Goal: Information Seeking & Learning: Learn about a topic

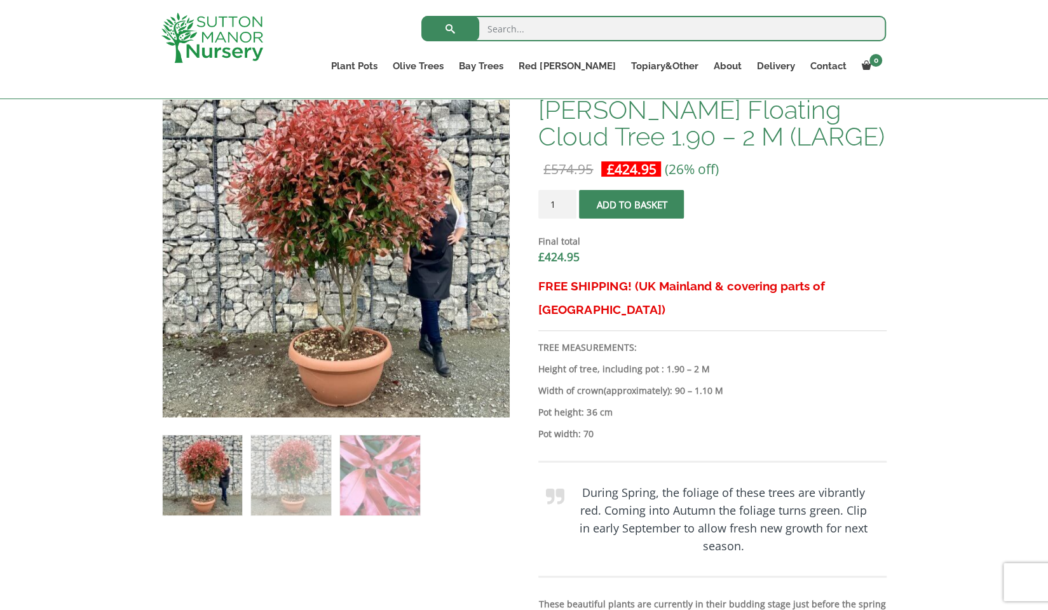
scroll to position [445, 0]
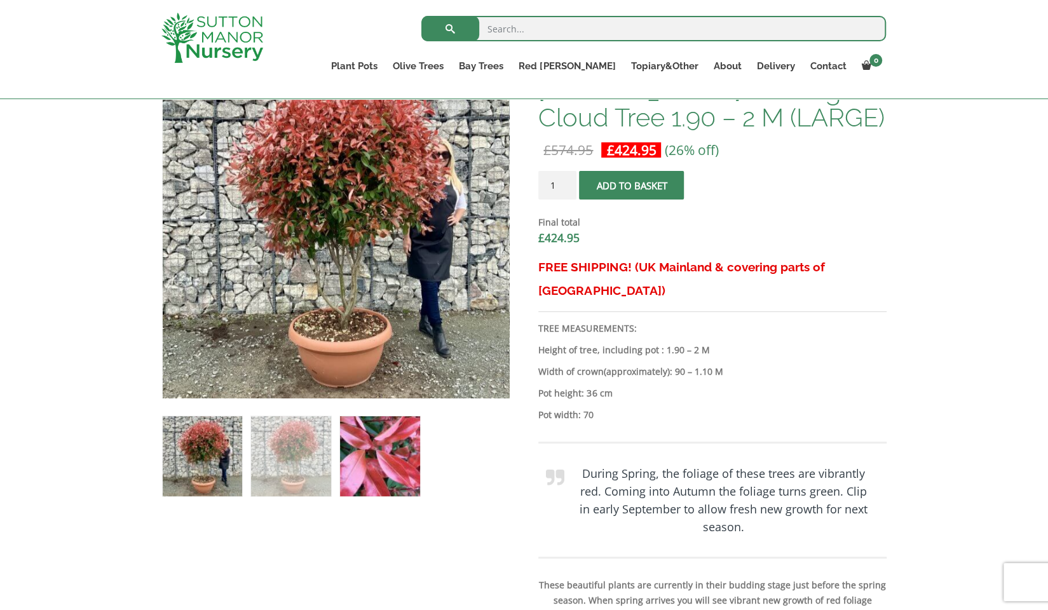
click at [386, 467] on img at bounding box center [379, 455] width 79 height 79
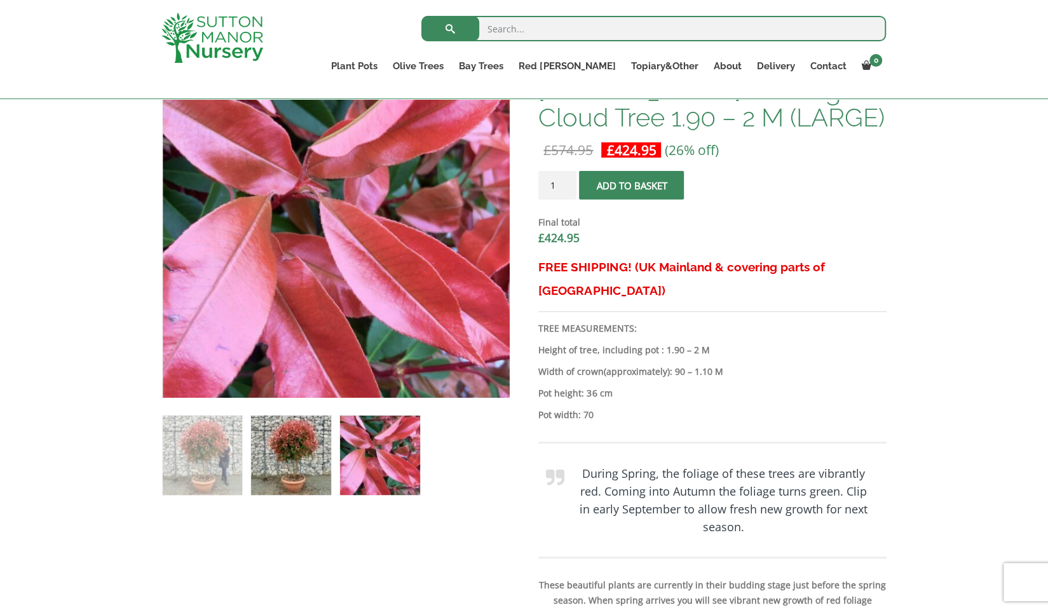
click at [264, 450] on img at bounding box center [290, 455] width 79 height 79
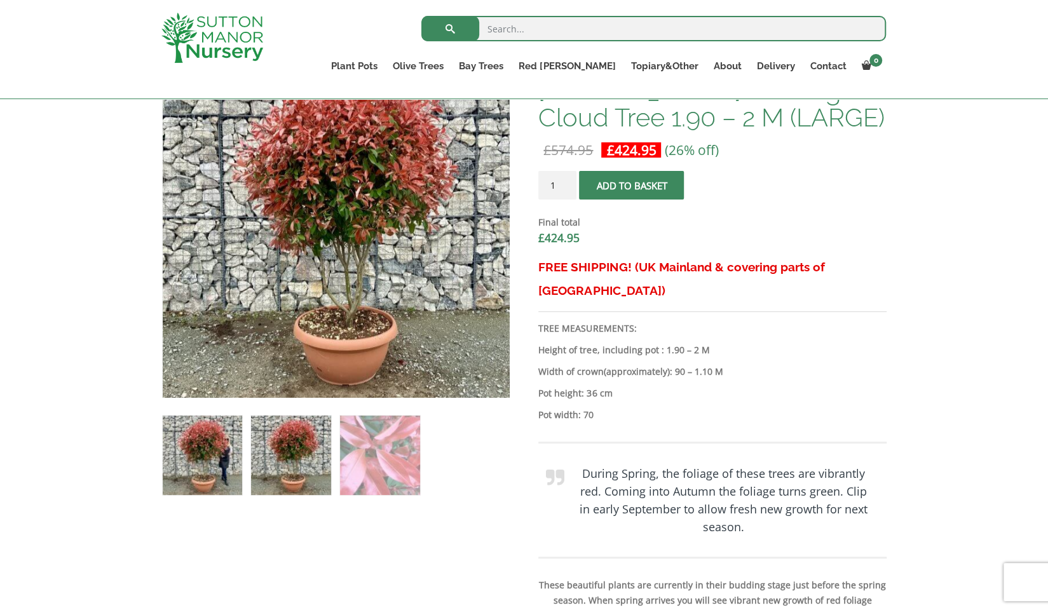
click at [173, 451] on img at bounding box center [202, 455] width 79 height 79
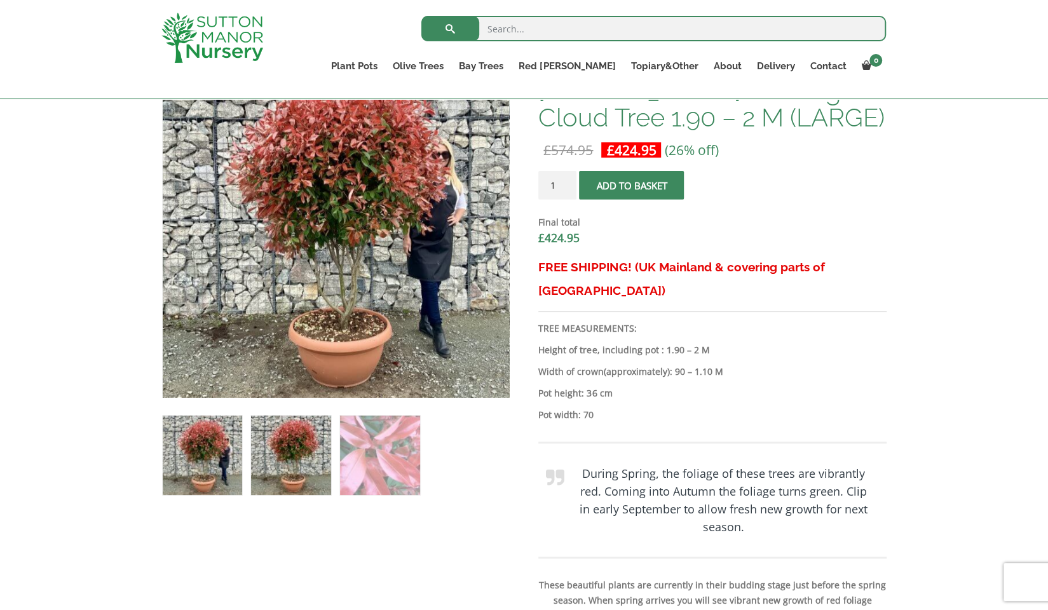
click at [295, 452] on img at bounding box center [290, 455] width 79 height 79
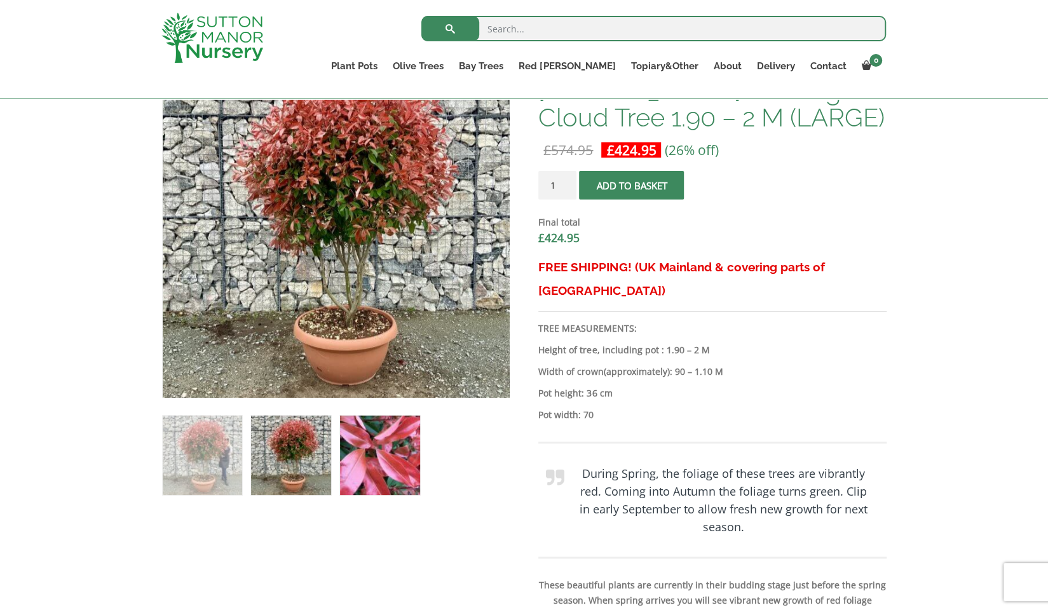
click at [361, 449] on img at bounding box center [379, 455] width 79 height 79
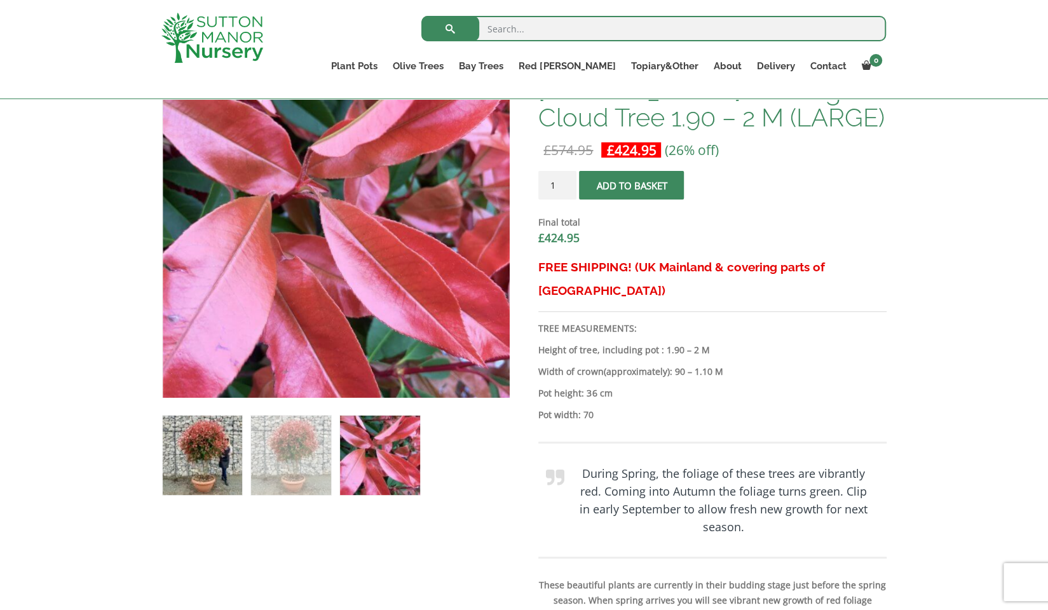
click at [211, 456] on img at bounding box center [202, 455] width 79 height 79
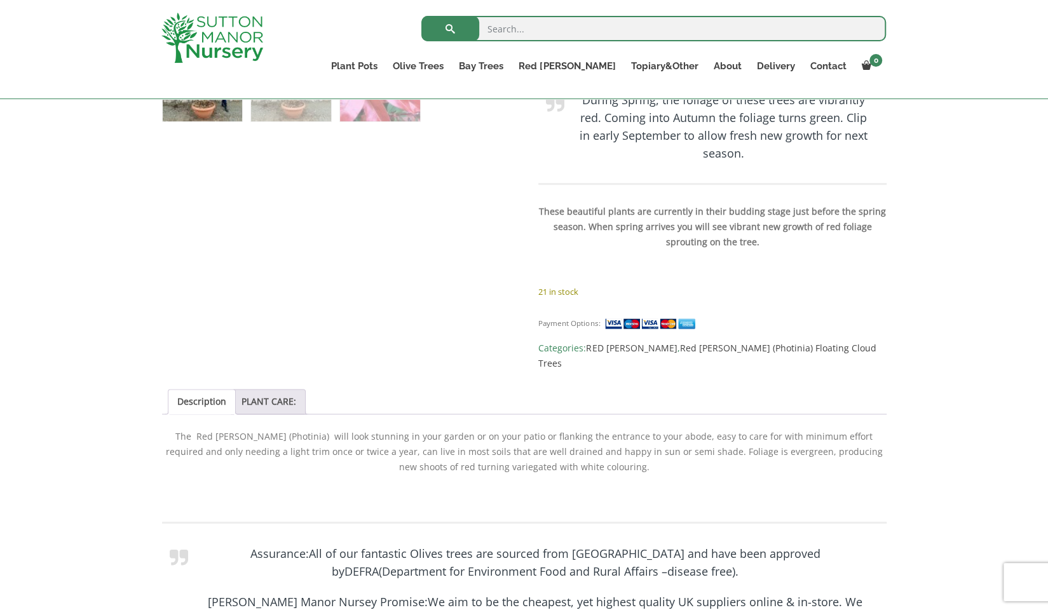
scroll to position [826, 0]
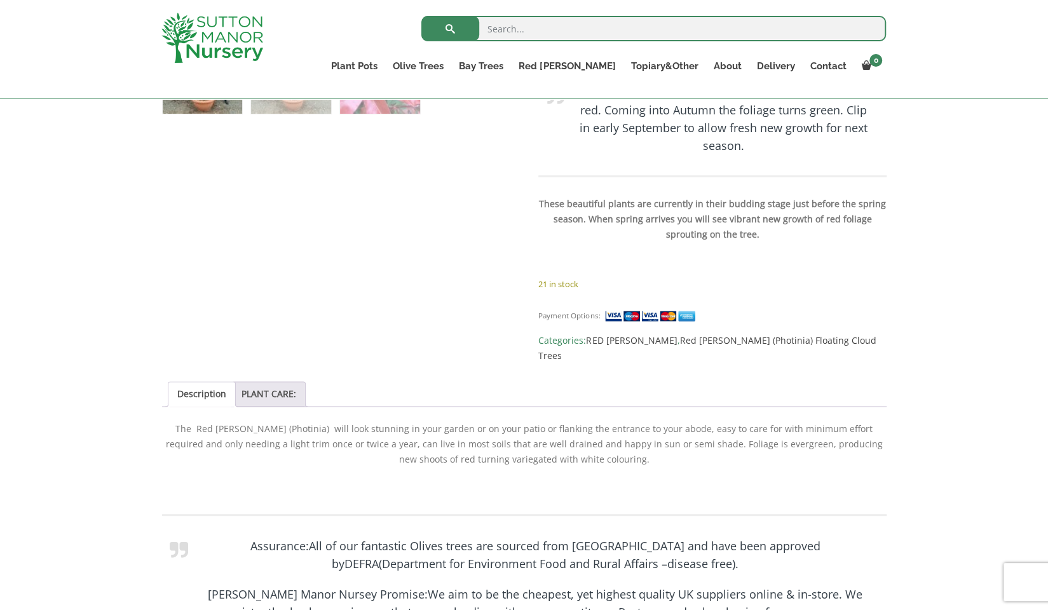
click at [404, 421] on p "The Red [PERSON_NAME] (Photinia) will look stunning in your garden or on your p…" at bounding box center [524, 444] width 725 height 46
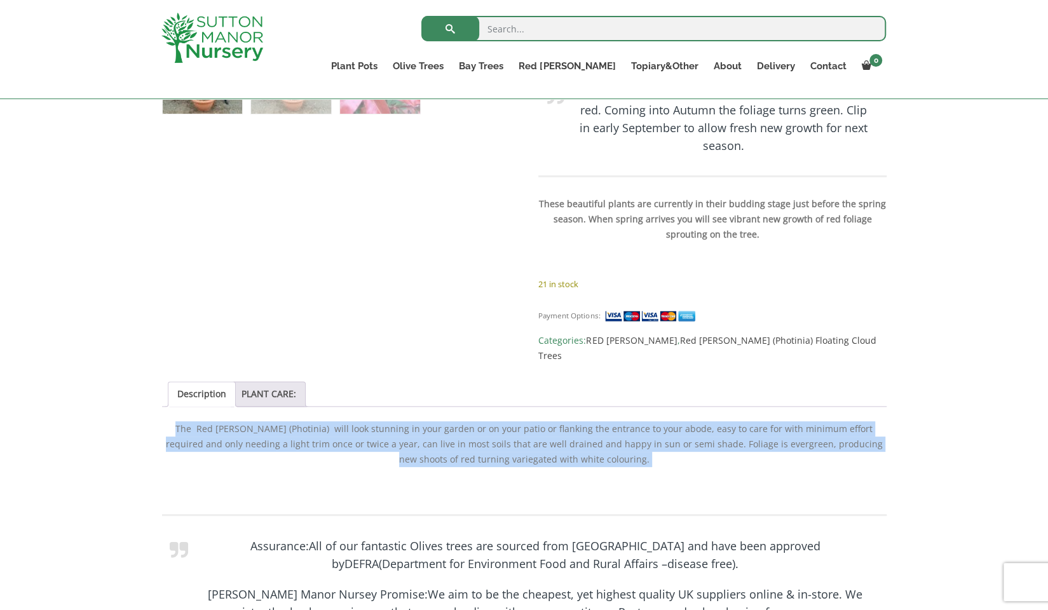
click at [404, 421] on p "The Red [PERSON_NAME] (Photinia) will look stunning in your garden or on your p…" at bounding box center [524, 444] width 725 height 46
click at [601, 421] on p "The Red [PERSON_NAME] (Photinia) will look stunning in your garden or on your p…" at bounding box center [524, 444] width 725 height 46
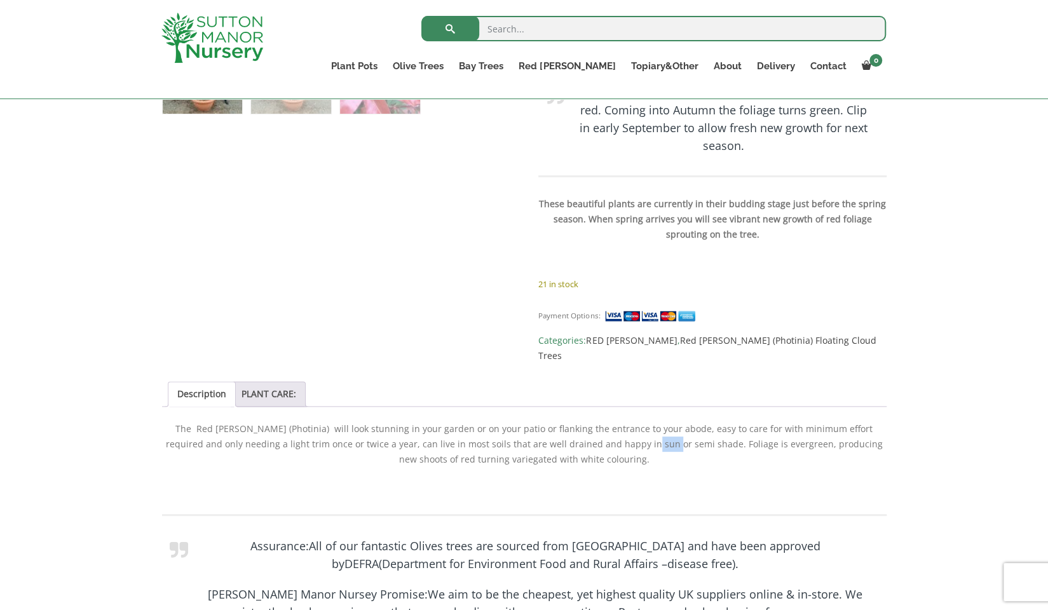
click at [601, 421] on p "The Red [PERSON_NAME] (Photinia) will look stunning in your garden or on your p…" at bounding box center [524, 444] width 725 height 46
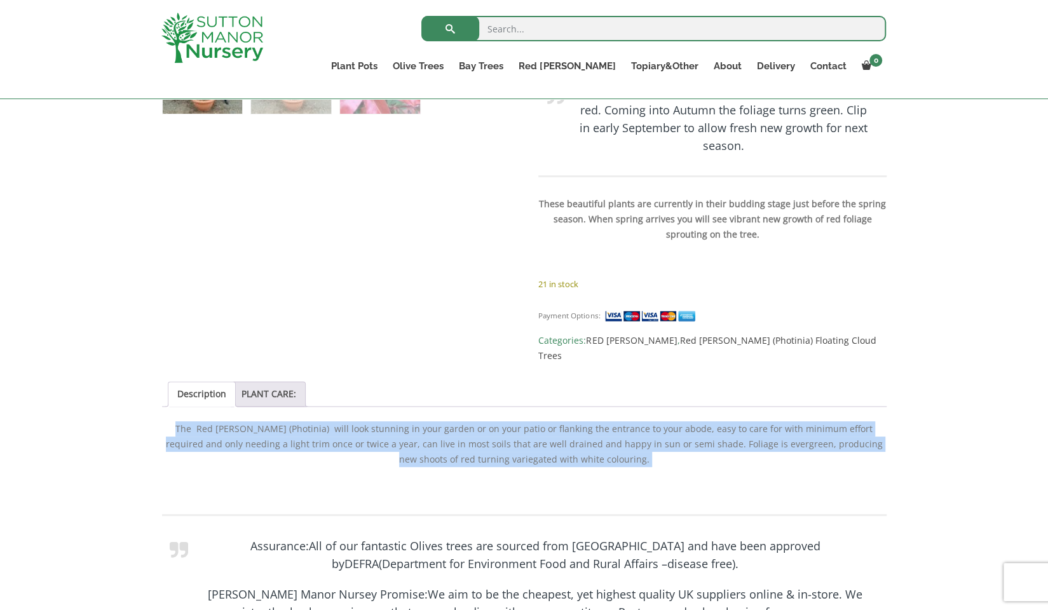
click at [601, 421] on p "The Red [PERSON_NAME] (Photinia) will look stunning in your garden or on your p…" at bounding box center [524, 444] width 725 height 46
click at [610, 425] on p "The Red [PERSON_NAME] (Photinia) will look stunning in your garden or on your p…" at bounding box center [524, 444] width 725 height 46
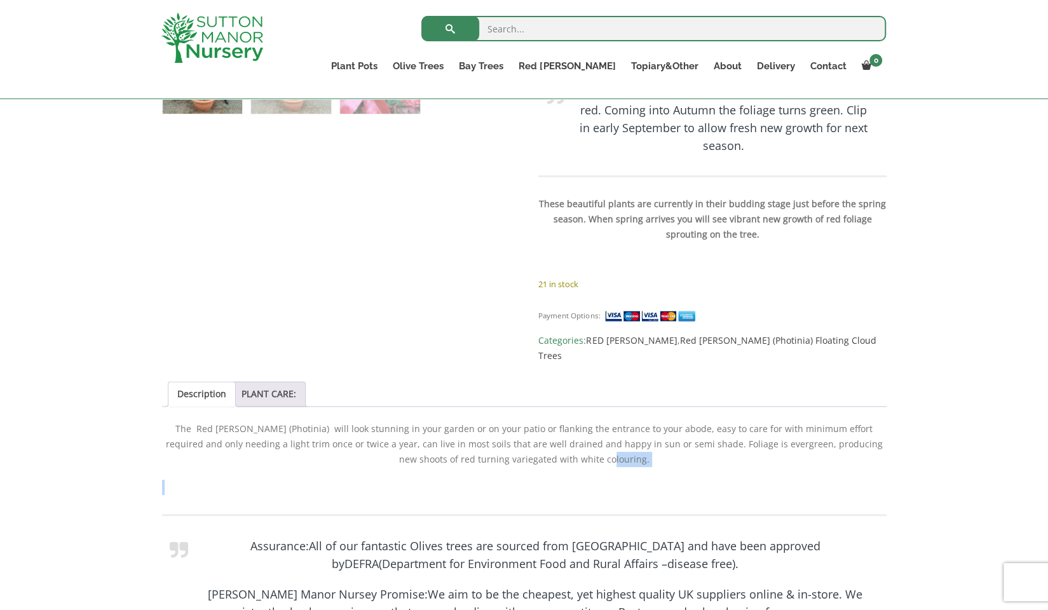
click at [610, 425] on p "The Red [PERSON_NAME] (Photinia) will look stunning in your garden or on your p…" at bounding box center [524, 444] width 725 height 46
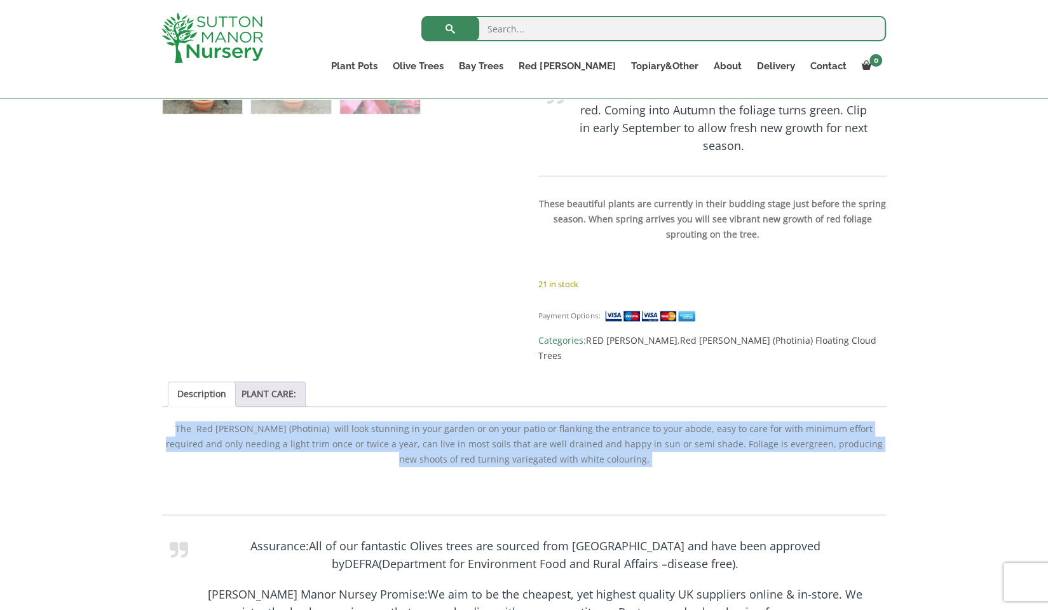
click at [610, 425] on p "The Red [PERSON_NAME] (Photinia) will look stunning in your garden or on your p…" at bounding box center [524, 444] width 725 height 46
click at [568, 423] on p "The Red [PERSON_NAME] (Photinia) will look stunning in your garden or on your p…" at bounding box center [524, 444] width 725 height 46
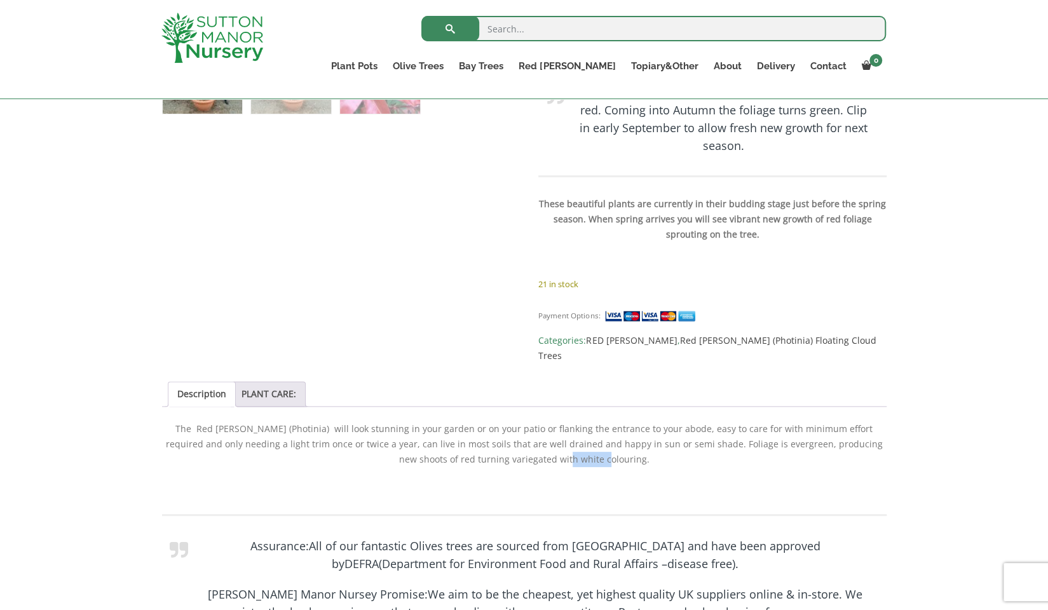
click at [568, 423] on p "The Red [PERSON_NAME] (Photinia) will look stunning in your garden or on your p…" at bounding box center [524, 444] width 725 height 46
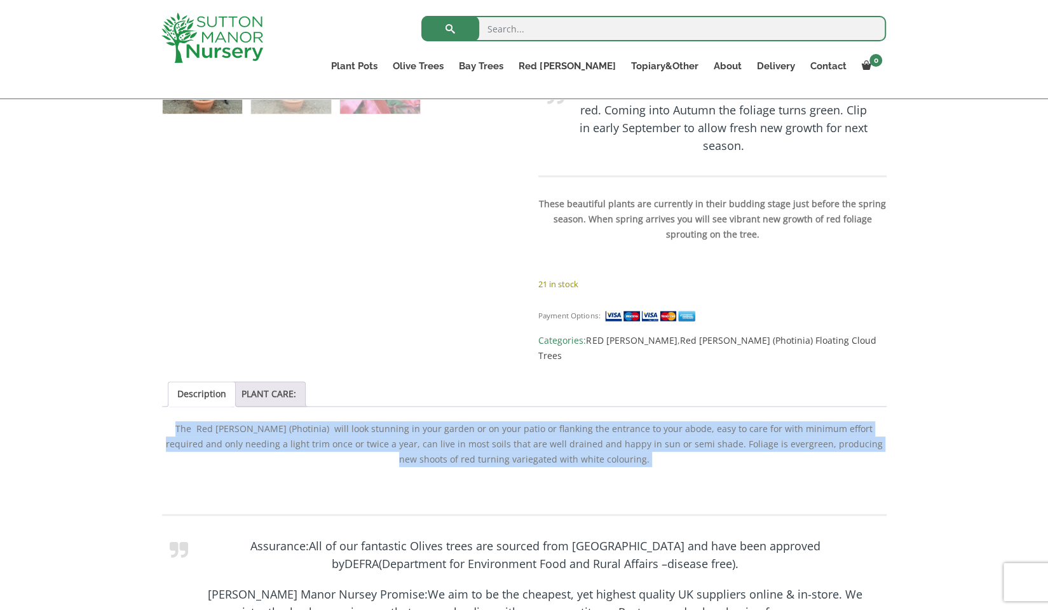
click at [641, 423] on p "The Red [PERSON_NAME] (Photinia) will look stunning in your garden or on your p…" at bounding box center [524, 444] width 725 height 46
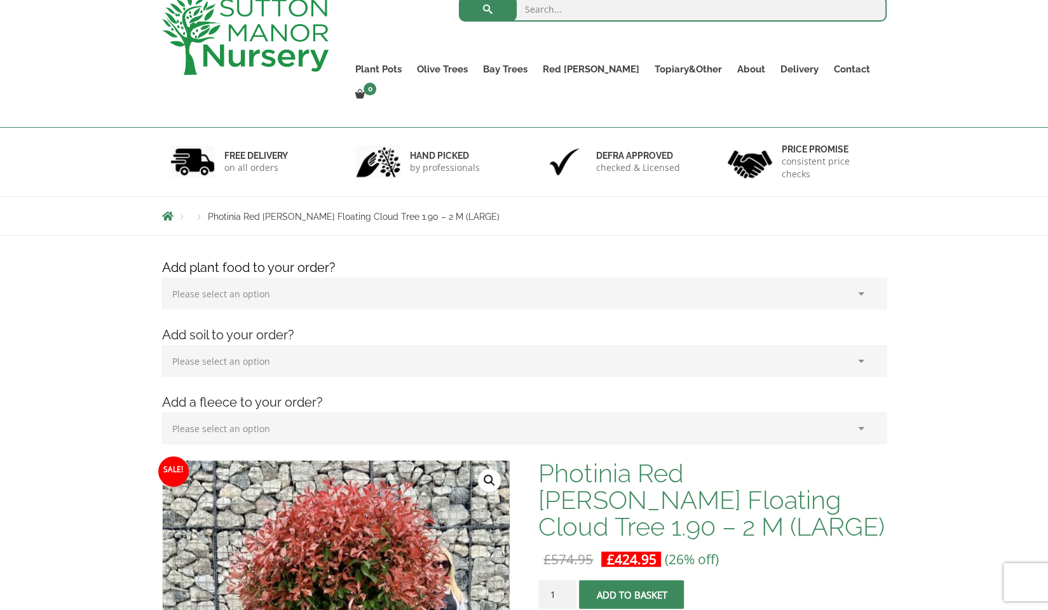
scroll to position [64, 0]
